Goal: Information Seeking & Learning: Learn about a topic

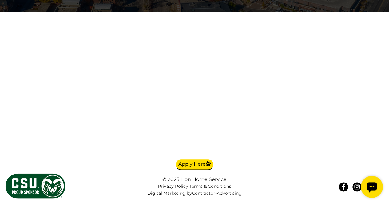
scroll to position [4399, 0]
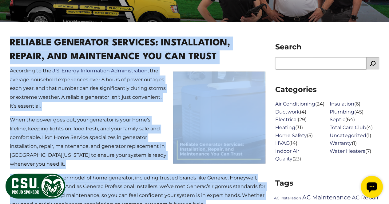
scroll to position [190, 0]
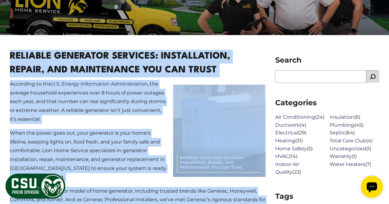
drag, startPoint x: 26, startPoint y: 149, endPoint x: 6, endPoint y: 54, distance: 96.5
copy article "Reliable Generator Services: Installation, Repair, and Maintenance You Can Trus…"
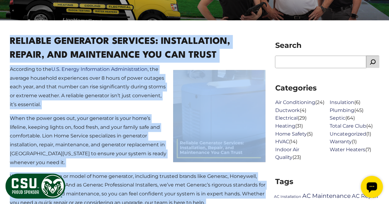
scroll to position [205, 0]
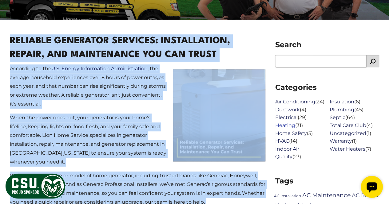
click at [288, 128] on link "Heating" at bounding box center [285, 126] width 20 height 6
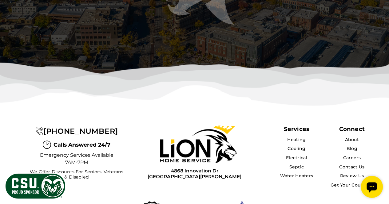
scroll to position [1250, 0]
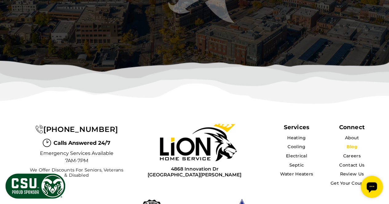
click at [349, 144] on link "Blog" at bounding box center [351, 147] width 11 height 6
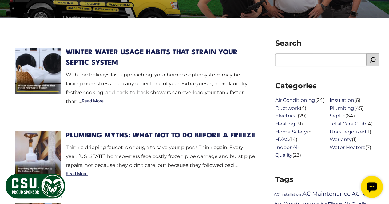
scroll to position [208, 0]
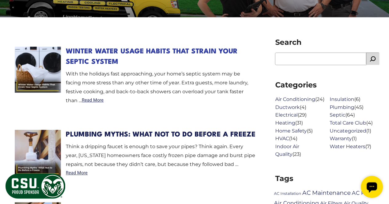
click at [194, 53] on link "Winter Water Usage Habits That Strain Your Septic System" at bounding box center [152, 56] width 172 height 17
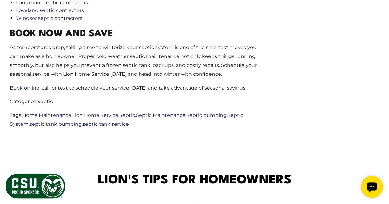
scroll to position [975, 0]
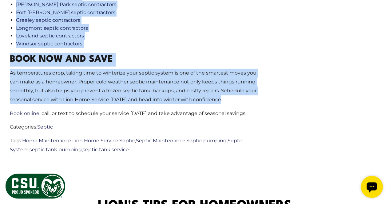
drag, startPoint x: 8, startPoint y: 76, endPoint x: 243, endPoint y: 98, distance: 235.8
copy article "Winter Water Usage Habits That Strain Your Septic System With the holidays fast…"
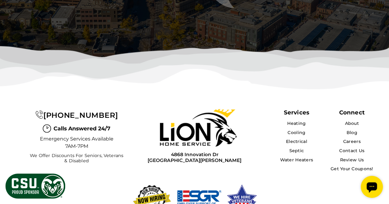
scroll to position [1690, 0]
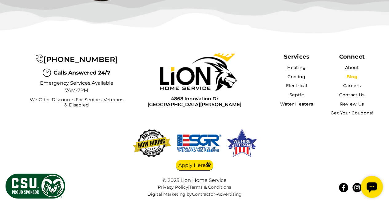
click at [353, 74] on link "Blog" at bounding box center [351, 77] width 11 height 6
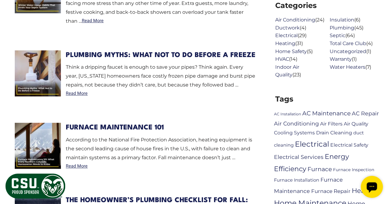
scroll to position [288, 0]
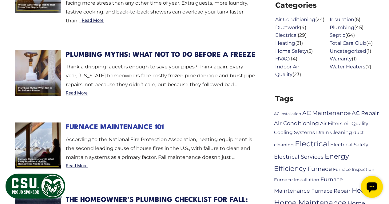
click at [140, 124] on link "Furnace Maintenance 101" at bounding box center [115, 127] width 98 height 7
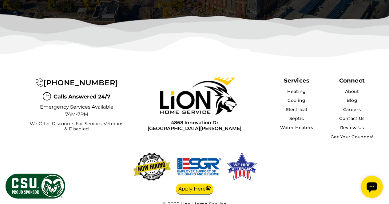
scroll to position [1676, 0]
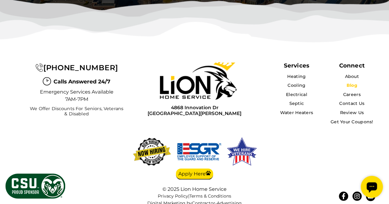
click at [356, 82] on link "Blog" at bounding box center [351, 85] width 11 height 6
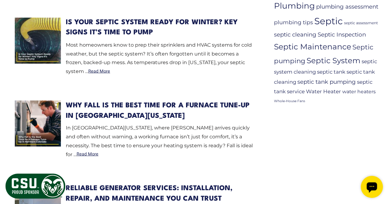
scroll to position [541, 0]
